Goal: Find specific page/section: Find specific page/section

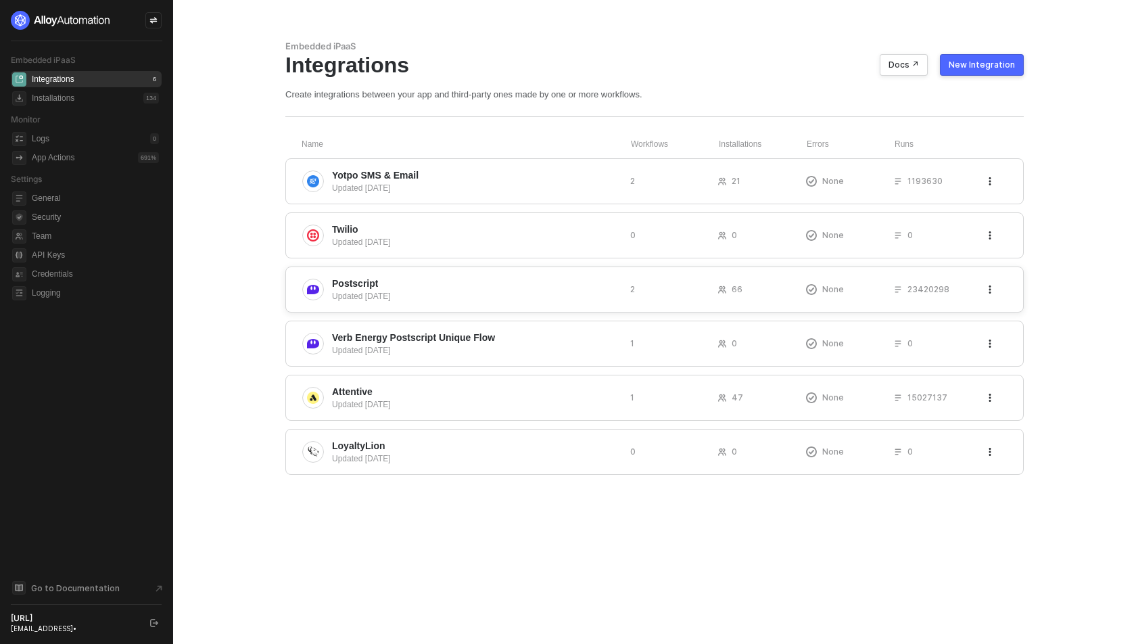
click at [408, 283] on span "Postscript" at bounding box center [475, 284] width 287 height 14
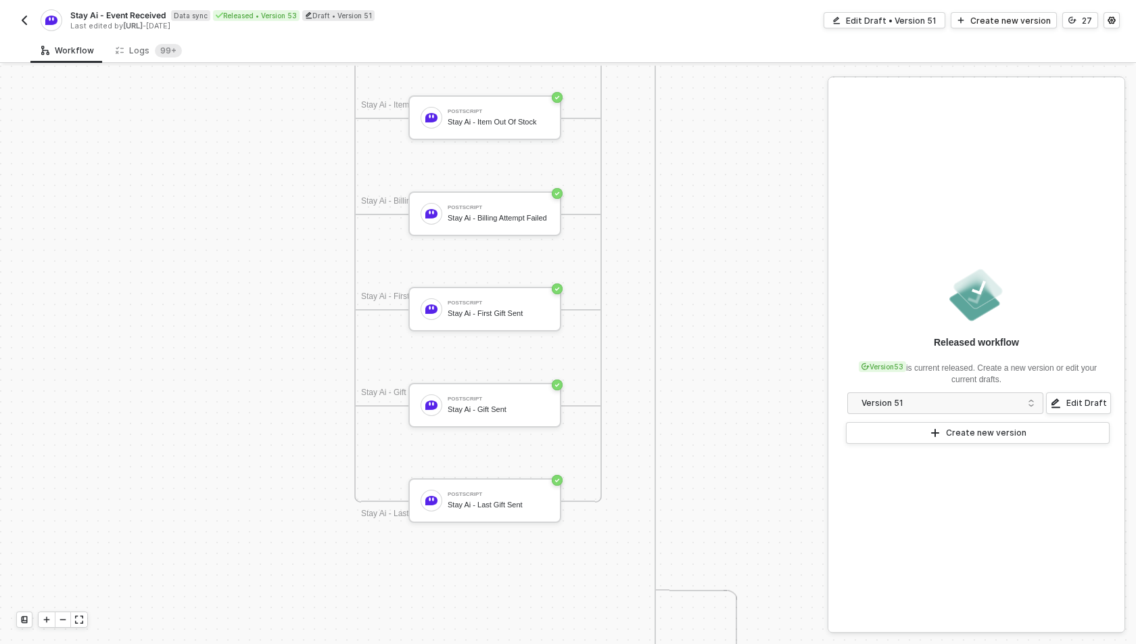
scroll to position [1339, 1581]
click at [18, 11] on div "Stay Ai - Event Received Data sync Released • Version 53 Draft • Version 51 Las…" at bounding box center [292, 20] width 552 height 22
click at [24, 20] on img "button" at bounding box center [24, 20] width 11 height 11
